Goal: Transaction & Acquisition: Purchase product/service

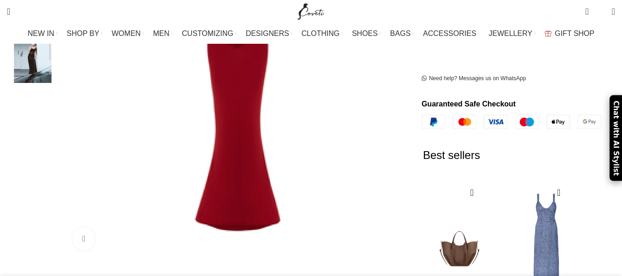
scroll to position [138, 0]
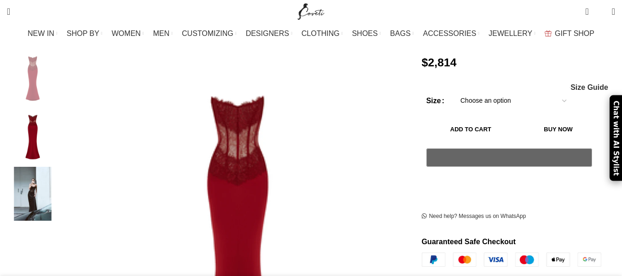
click at [61, 179] on img "3 / 3" at bounding box center [33, 194] width 56 height 54
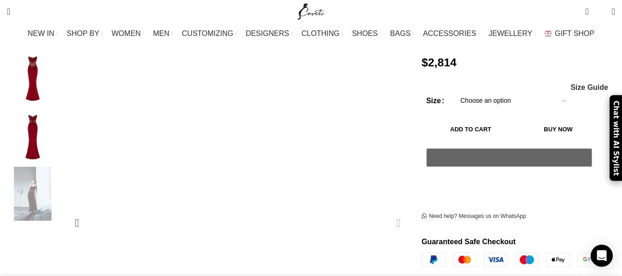
click at [254, 168] on figure "3 / 3" at bounding box center [316, 222] width 345 height 345
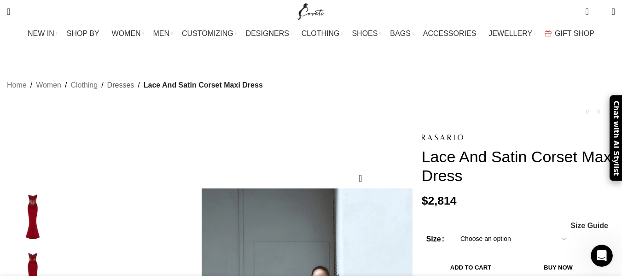
scroll to position [0, 194]
click at [134, 79] on link "Dresses" at bounding box center [120, 85] width 27 height 12
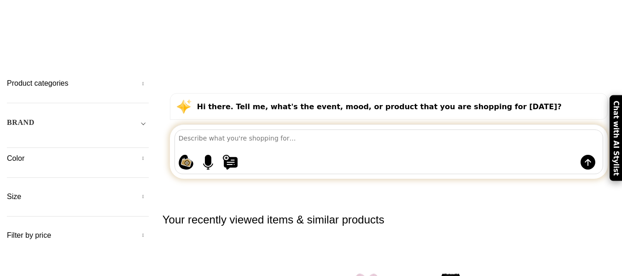
scroll to position [138, 0]
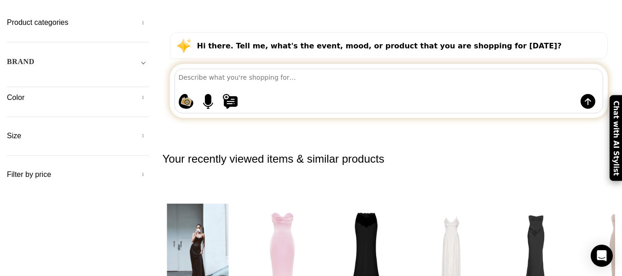
drag, startPoint x: 176, startPoint y: 235, endPoint x: 230, endPoint y: 240, distance: 55.0
